Goal: Task Accomplishment & Management: Use online tool/utility

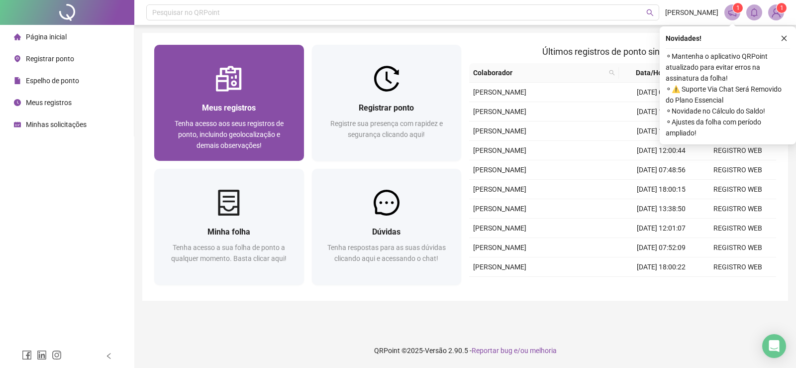
click at [224, 105] on span "Meus registros" at bounding box center [229, 107] width 54 height 9
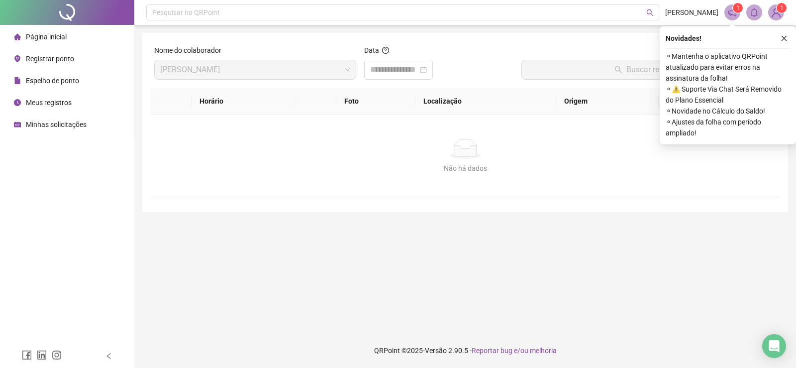
click at [36, 60] on span "Registrar ponto" at bounding box center [50, 59] width 48 height 8
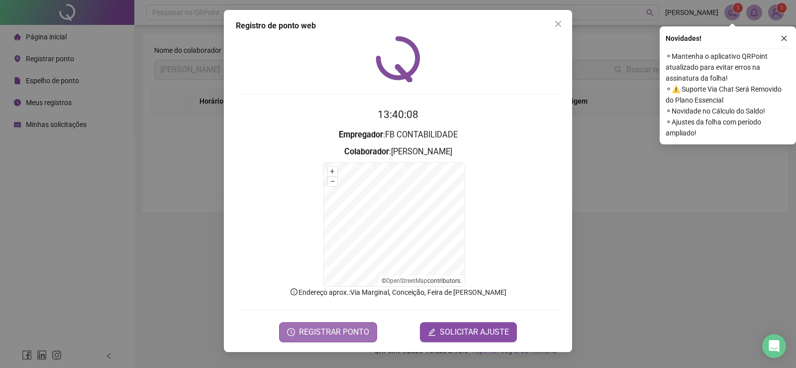
click at [347, 333] on span "REGISTRAR PONTO" at bounding box center [334, 332] width 70 height 12
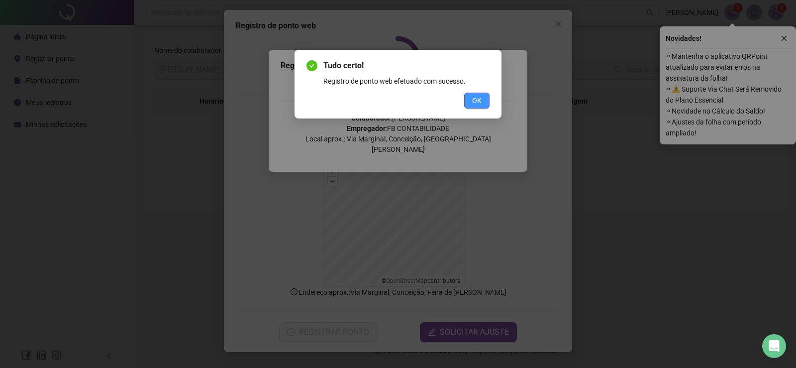
click at [480, 103] on span "OK" at bounding box center [476, 100] width 9 height 11
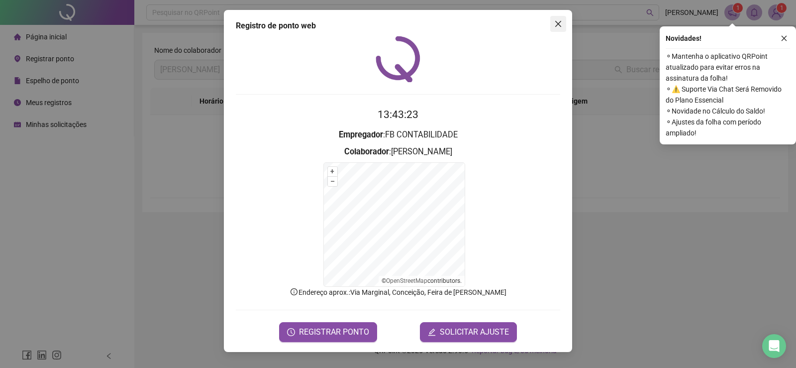
click at [557, 26] on icon "close" at bounding box center [558, 24] width 6 height 6
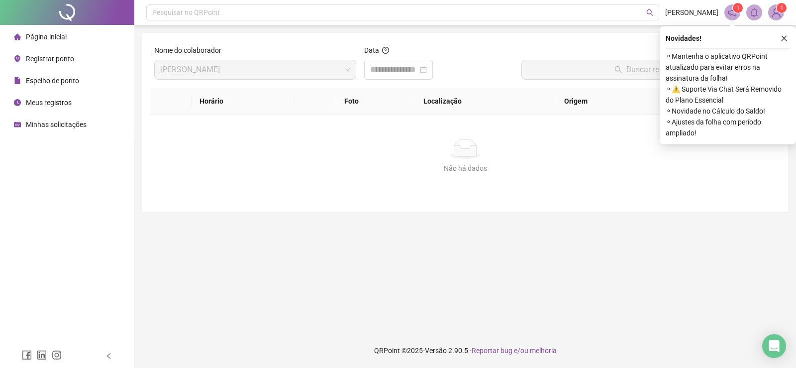
click at [783, 39] on icon "close" at bounding box center [784, 38] width 5 height 5
